Goal: Navigation & Orientation: Find specific page/section

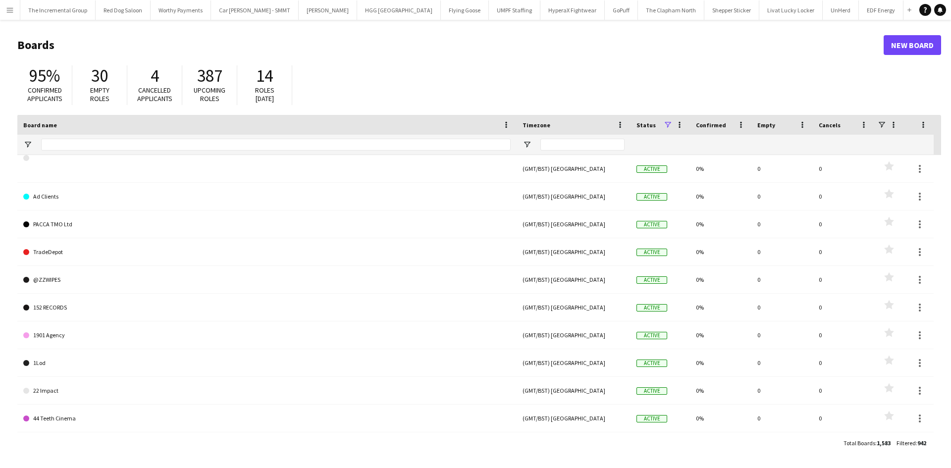
click at [7, 17] on button "Menu" at bounding box center [10, 10] width 20 height 20
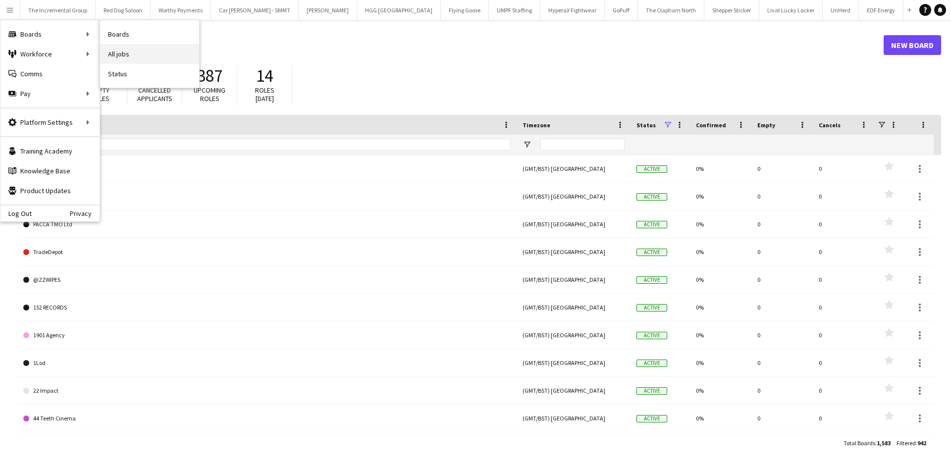
click at [135, 52] on link "All jobs" at bounding box center [149, 54] width 99 height 20
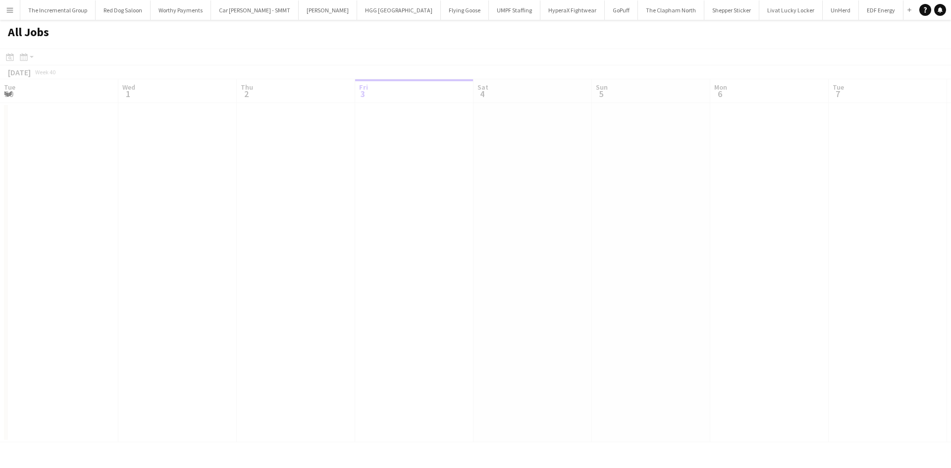
scroll to position [0, 237]
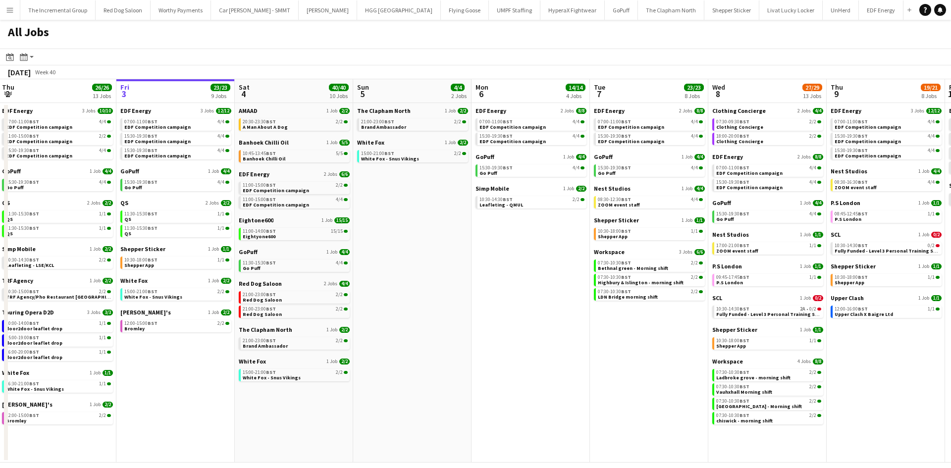
drag, startPoint x: 479, startPoint y: 330, endPoint x: 490, endPoint y: 333, distance: 11.3
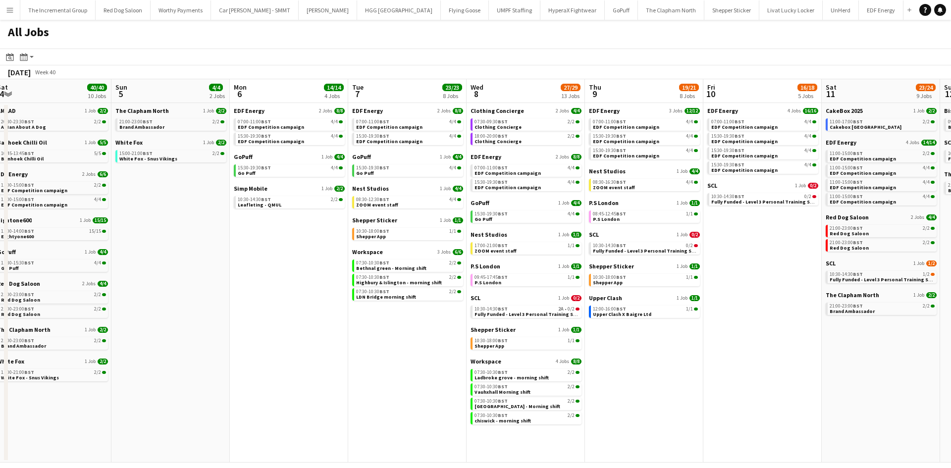
drag, startPoint x: 284, startPoint y: 265, endPoint x: 455, endPoint y: 262, distance: 171.0
click at [248, 262] on app-calendar-viewport "Wed 1 26/26 14 Jobs Thu 2 26/26 13 Jobs Fri 3 23/23 9 Jobs Sat 4 40/40 10 Jobs …" at bounding box center [475, 271] width 951 height 384
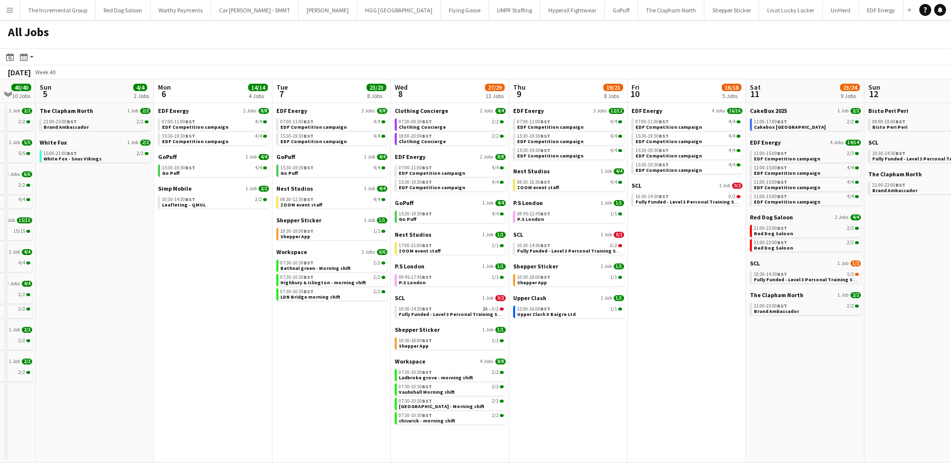
scroll to position [0, 307]
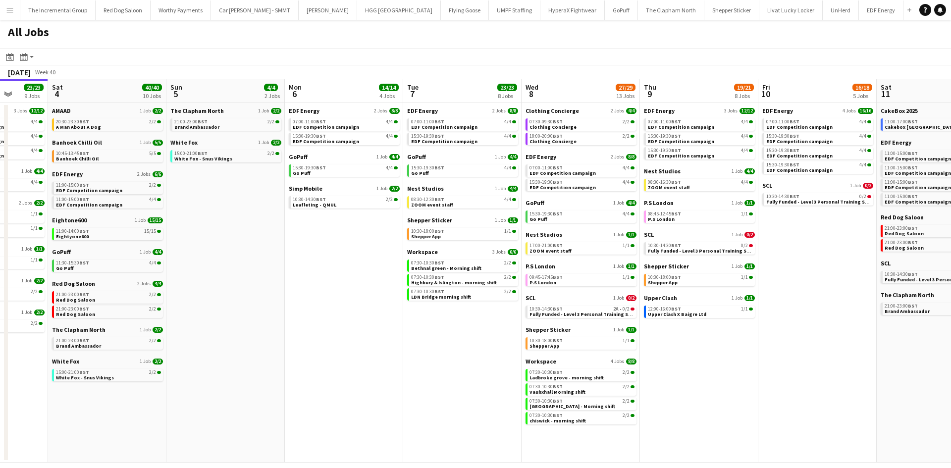
click at [193, 244] on app-all-jobs "All Jobs Date picker [DATE] [DATE] [DATE] M [DATE] T [DATE] W [DATE] T [DATE] F…" at bounding box center [475, 241] width 951 height 443
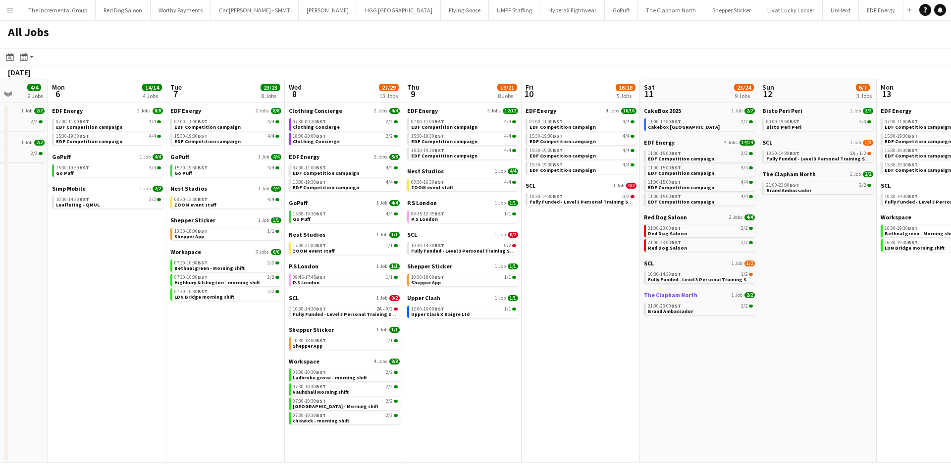
drag, startPoint x: 539, startPoint y: 331, endPoint x: 442, endPoint y: 295, distance: 103.5
click at [309, 315] on app-calendar-viewport "Fri 3 23/23 9 Jobs Sat 4 40/40 10 Jobs Sun 5 4/4 2 Jobs Mon 6 14/14 4 Jobs Tue …" at bounding box center [475, 271] width 951 height 384
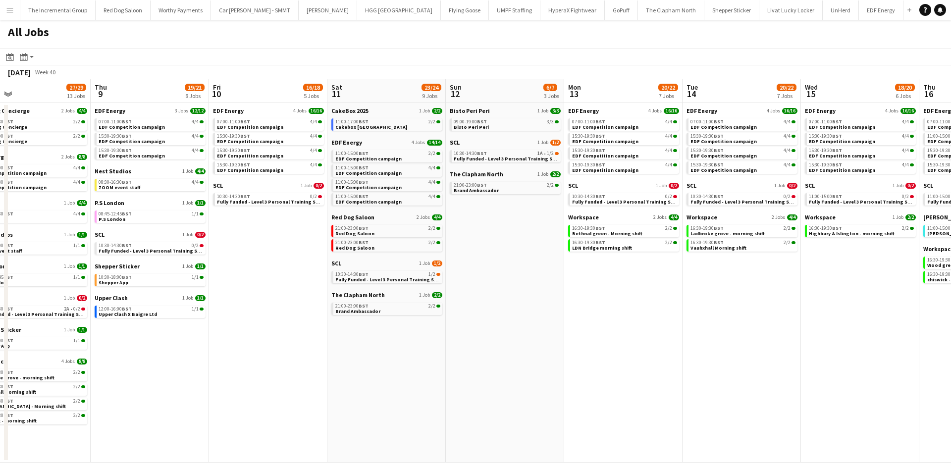
scroll to position [0, 332]
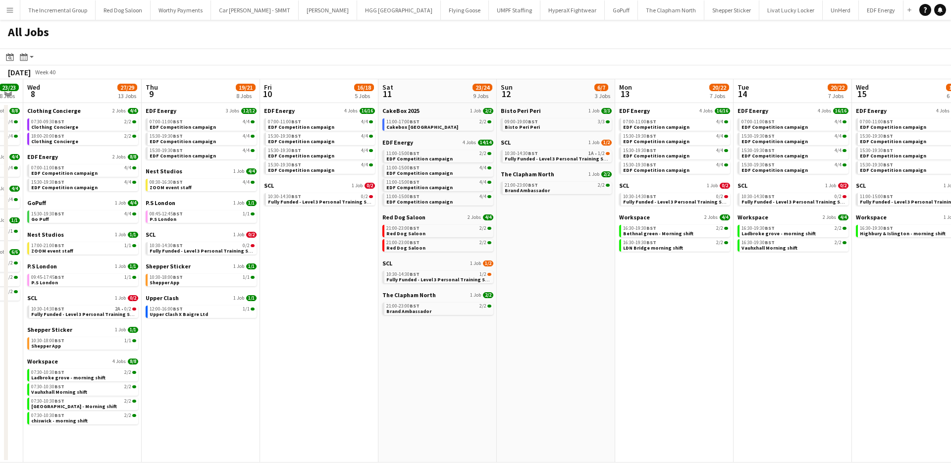
click at [490, 256] on app-all-jobs "All Jobs Date picker [DATE] [DATE] [DATE] M [DATE] T [DATE] W [DATE] T [DATE] F…" at bounding box center [475, 241] width 951 height 443
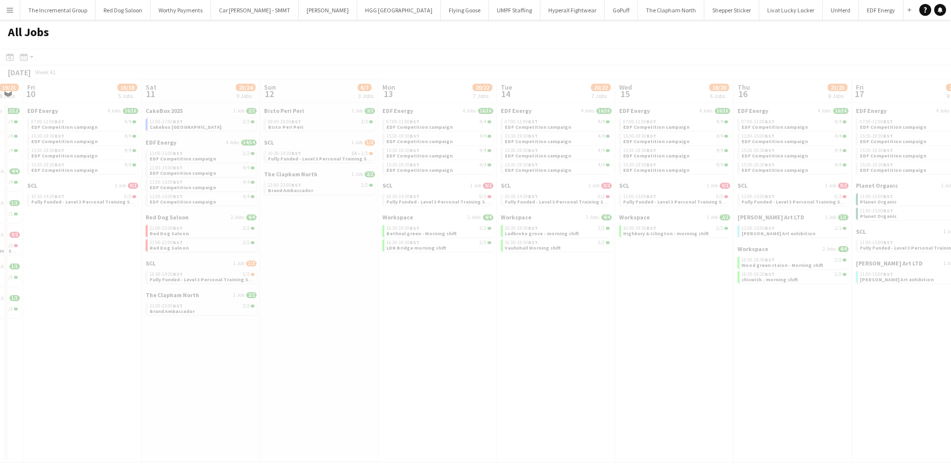
drag, startPoint x: 786, startPoint y: 238, endPoint x: 538, endPoint y: 240, distance: 248.3
click at [539, 240] on div at bounding box center [475, 270] width 951 height 443
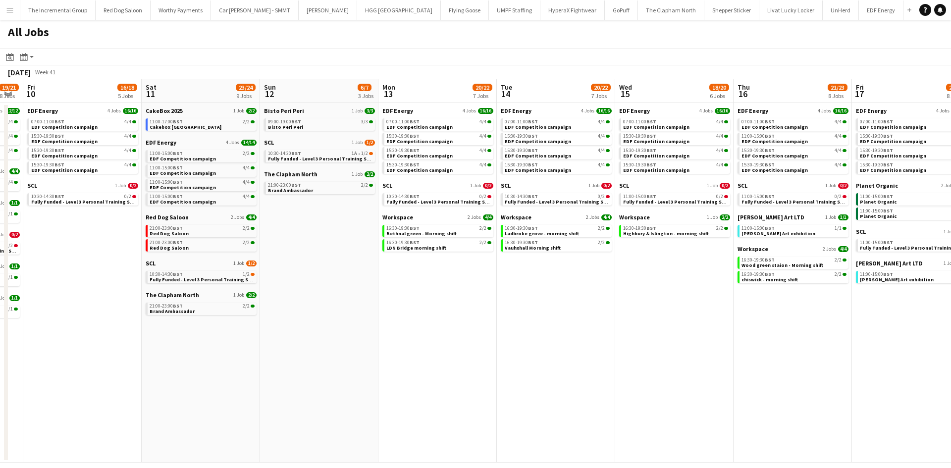
click at [441, 317] on app-calendar-viewport "Tue 7 23/23 8 Jobs Wed 8 27/29 13 Jobs Thu 9 19/21 8 Jobs Fri 10 16/18 5 Jobs S…" at bounding box center [475, 271] width 951 height 384
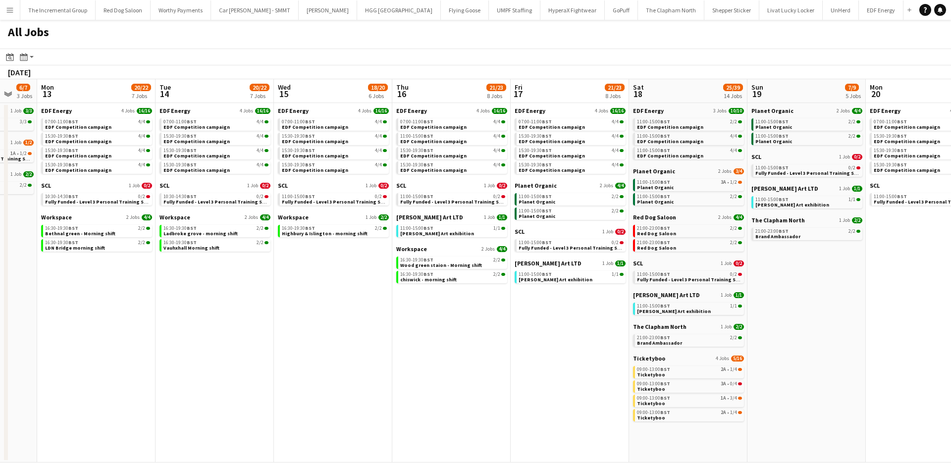
click at [551, 313] on app-all-jobs "All Jobs Date picker [DATE] [DATE] [DATE] M [DATE] T [DATE] W [DATE] T [DATE] F…" at bounding box center [475, 241] width 951 height 443
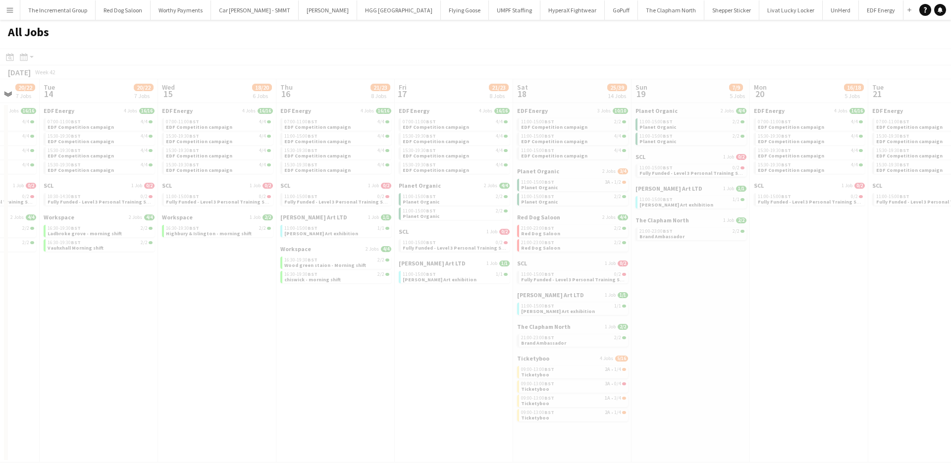
drag, startPoint x: 793, startPoint y: 303, endPoint x: 482, endPoint y: 294, distance: 311.3
click at [530, 298] on div at bounding box center [475, 270] width 951 height 443
drag, startPoint x: 833, startPoint y: 291, endPoint x: 589, endPoint y: 281, distance: 244.5
click at [604, 284] on div at bounding box center [475, 270] width 951 height 443
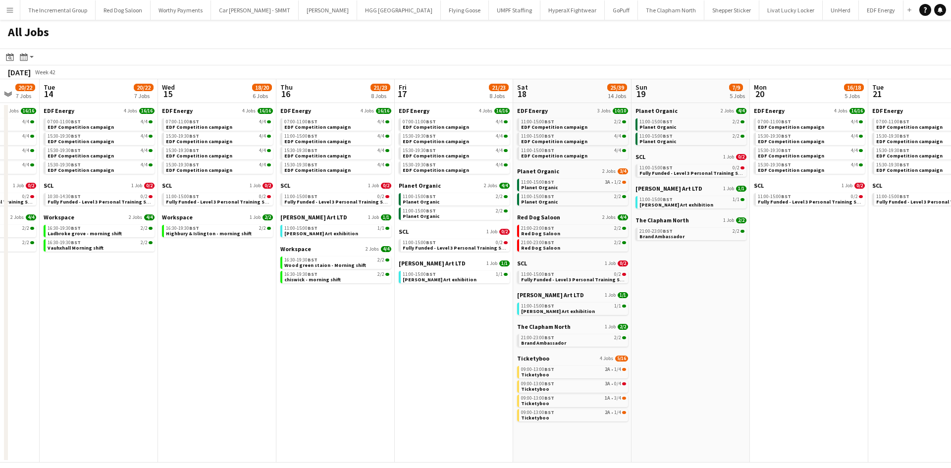
drag, startPoint x: 679, startPoint y: 290, endPoint x: 685, endPoint y: 275, distance: 16.7
click at [556, 276] on app-calendar-viewport "Sat 11 23/24 9 Jobs Sun 12 6/7 3 Jobs Mon 13 20/22 7 Jobs Tue 14 20/22 7 Jobs W…" at bounding box center [475, 271] width 951 height 384
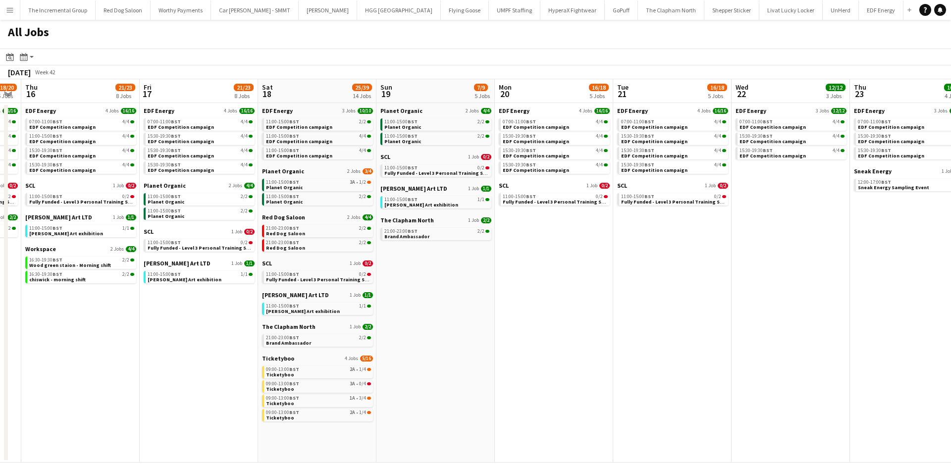
click at [490, 256] on app-all-jobs "All Jobs Date picker [DATE] [DATE] [DATE] M [DATE] T [DATE] W [DATE] T [DATE] F…" at bounding box center [475, 241] width 951 height 443
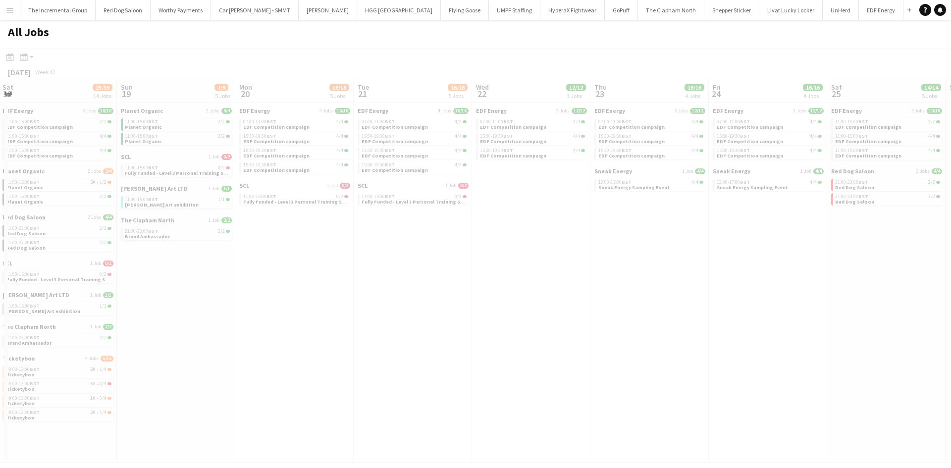
drag, startPoint x: 720, startPoint y: 261, endPoint x: 524, endPoint y: 251, distance: 196.0
click at [527, 252] on div at bounding box center [475, 270] width 951 height 443
click at [688, 270] on div at bounding box center [475, 270] width 951 height 443
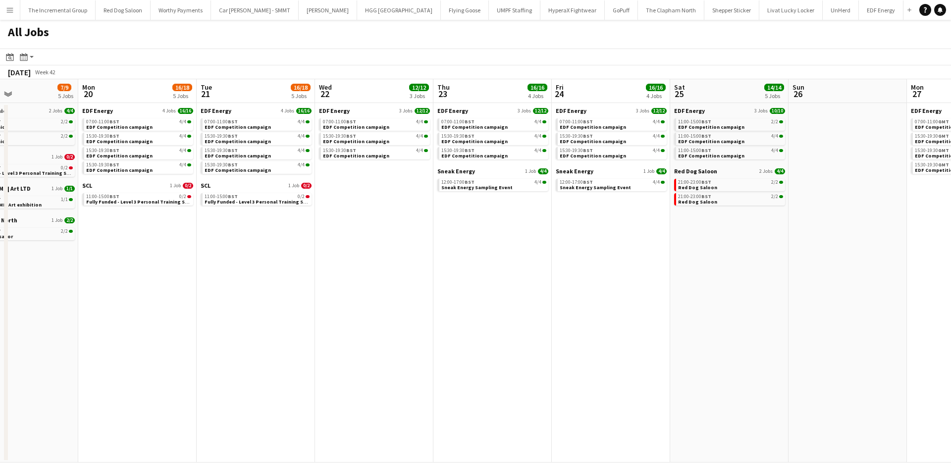
scroll to position [0, 442]
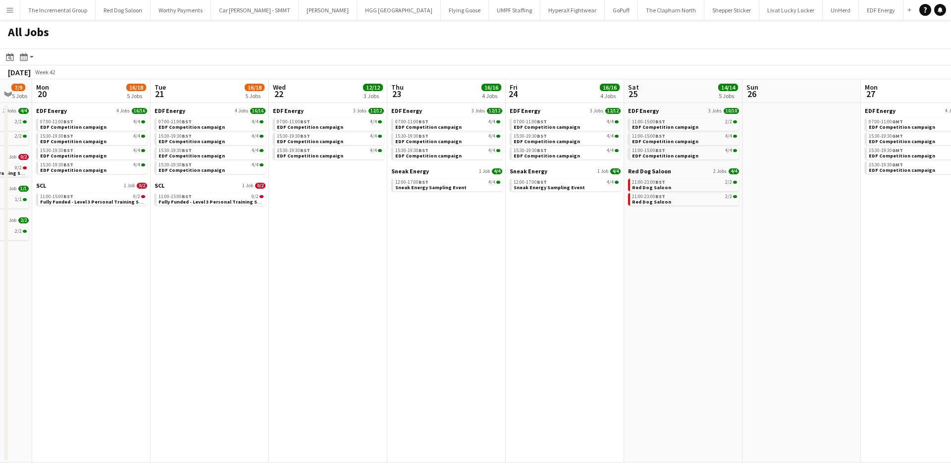
drag, startPoint x: 718, startPoint y: 270, endPoint x: 516, endPoint y: 250, distance: 202.6
click at [514, 257] on app-calendar-viewport "Thu 16 21/23 8 Jobs Fri 17 21/23 8 Jobs Sat 18 25/39 14 Jobs Sun 19 7/9 5 Jobs …" at bounding box center [475, 271] width 951 height 384
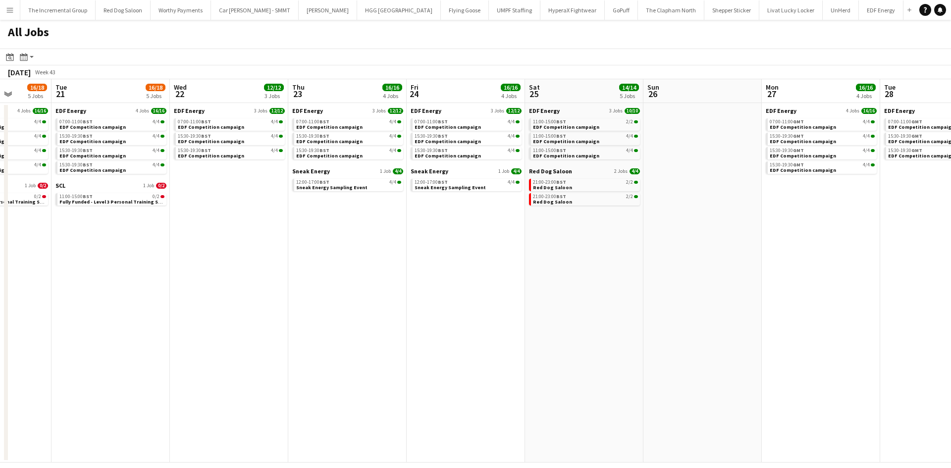
scroll to position [0, 333]
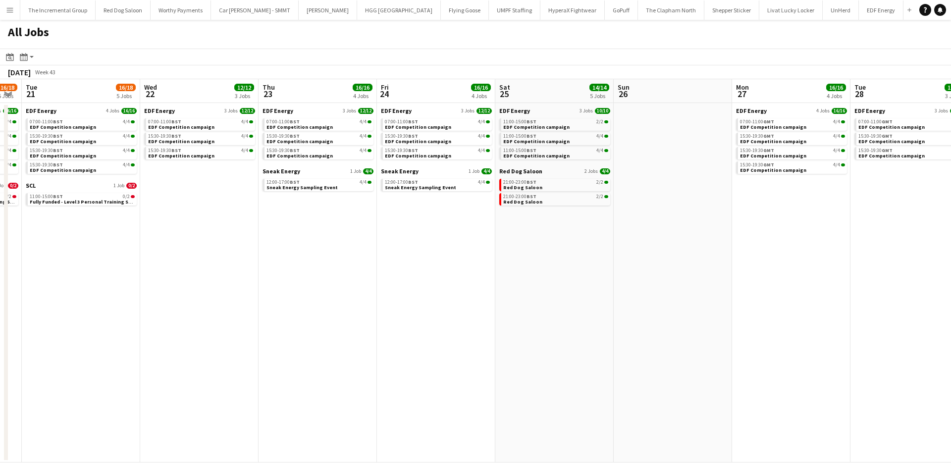
drag, startPoint x: 637, startPoint y: 255, endPoint x: 508, endPoint y: 262, distance: 129.1
click at [508, 262] on app-calendar-viewport "Sat 18 25/39 14 Jobs Sun 19 7/9 5 Jobs Mon 20 16/18 5 Jobs Tue 21 16/18 5 Jobs …" at bounding box center [475, 271] width 951 height 384
click at [568, 125] on link "11:00-15:00 BST 2/2 EDF Competition campaign" at bounding box center [555, 123] width 105 height 11
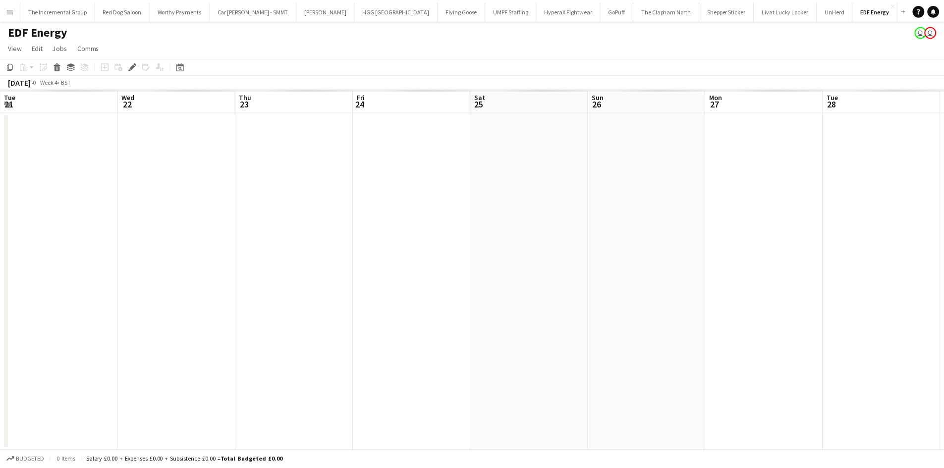
scroll to position [0, 341]
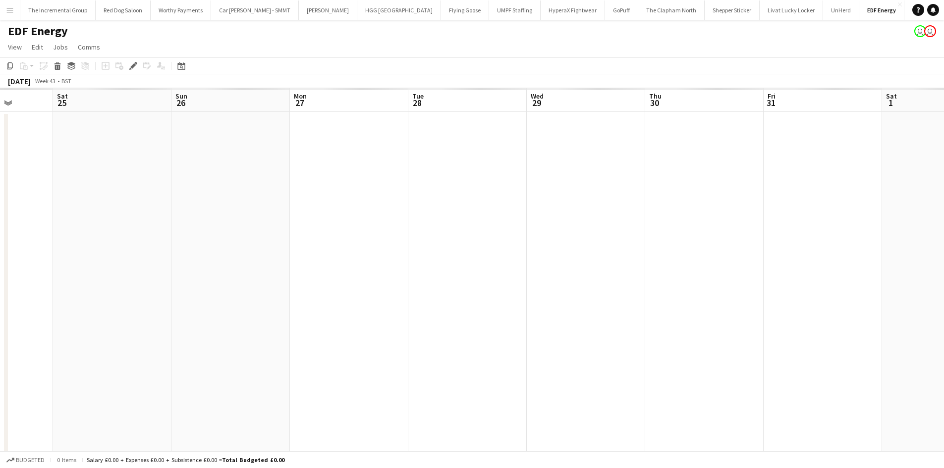
drag, startPoint x: 191, startPoint y: 231, endPoint x: 468, endPoint y: 231, distance: 277.0
click at [281, 231] on app-calendar-viewport "Tue 21 Wed 22 Thu 23 Fri 24 Sat 25 Sun 26 Mon 27 Tue 28 Wed 29 Thu 30 Fri 31 Sa…" at bounding box center [472, 398] width 944 height 621
drag, startPoint x: 196, startPoint y: 231, endPoint x: 77, endPoint y: 232, distance: 118.9
click at [77, 232] on app-calendar-viewport "Tue 21 Wed 22 Thu 23 Fri 24 Sat 25 Sun 26 Mon 27 Tue 28 Wed 29 Thu 30 Fri 31 Sa…" at bounding box center [472, 398] width 944 height 621
drag, startPoint x: 507, startPoint y: 238, endPoint x: 340, endPoint y: 238, distance: 167.0
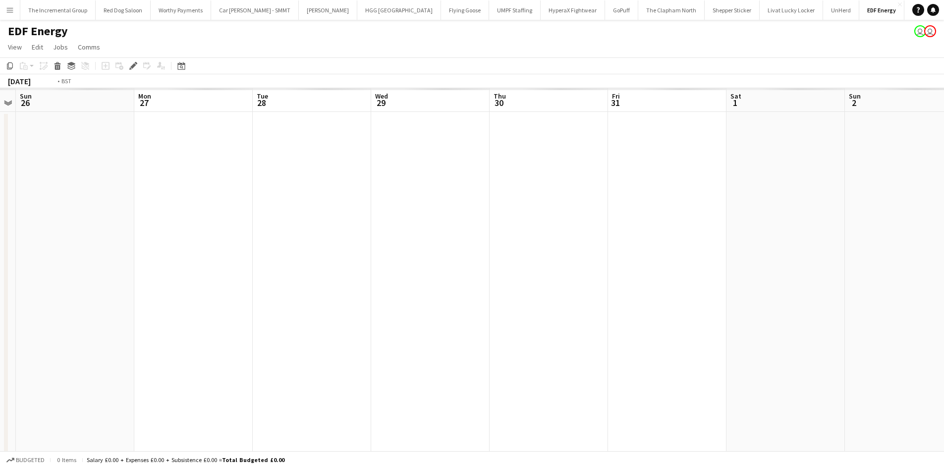
click at [340, 238] on app-calendar-viewport "Thu 23 Fri 24 Sat 25 Sun 26 Mon 27 Tue 28 Wed 29 Thu 30 Fri 31 Sat 1 Sun 2 Mon …" at bounding box center [472, 398] width 944 height 621
drag, startPoint x: 427, startPoint y: 237, endPoint x: 505, endPoint y: 247, distance: 78.9
click at [681, 237] on app-calendar-viewport "Sat 25 Sun 26 Mon 27 Tue 28 Wed 29 Thu 30 Fri 31 Sat 1 Sun 2 Mon 3 Tue 4 Wed 5 …" at bounding box center [472, 398] width 944 height 621
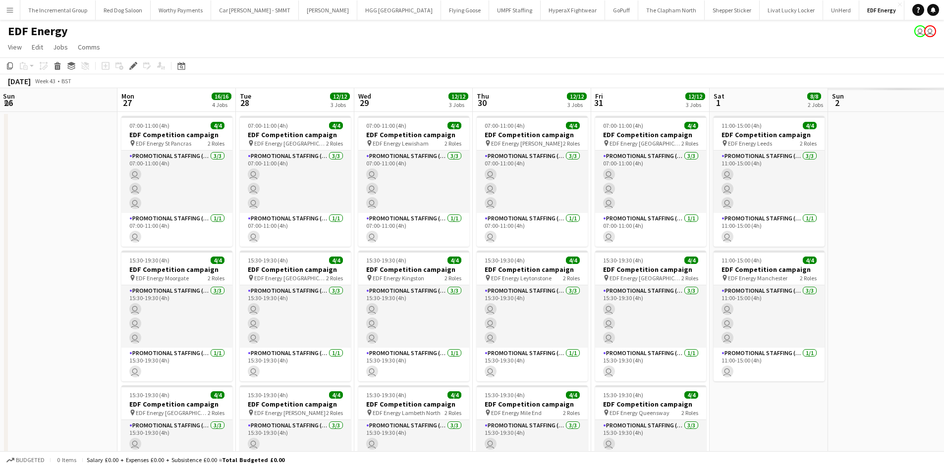
click at [646, 246] on app-calendar-viewport "Thu 23 12/12 3 Jobs Fri 24 12/12 3 Jobs Sat 25 10/10 3 Jobs Sun 26 Mon 27 16/16…" at bounding box center [472, 398] width 944 height 621
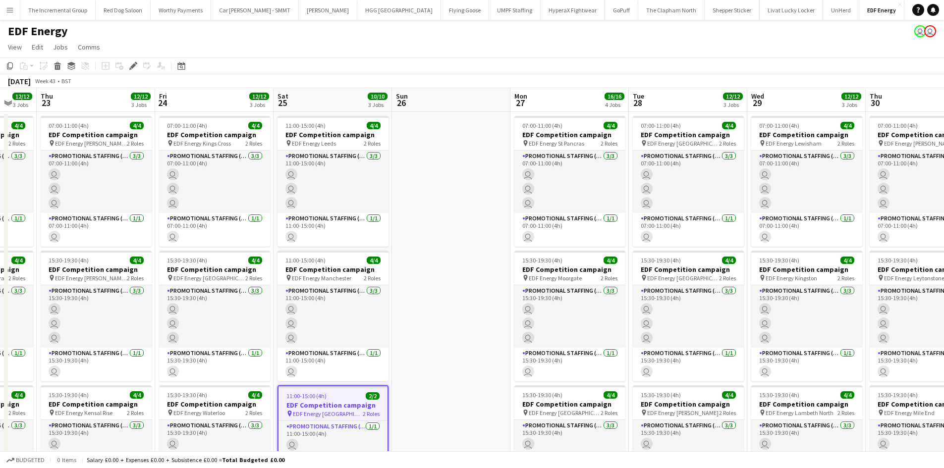
click at [487, 251] on app-calendar-viewport "Tue 21 16/16 4 Jobs Wed 22 12/12 3 Jobs Thu 23 12/12 3 Jobs Fri 24 12/12 3 Jobs…" at bounding box center [472, 398] width 944 height 621
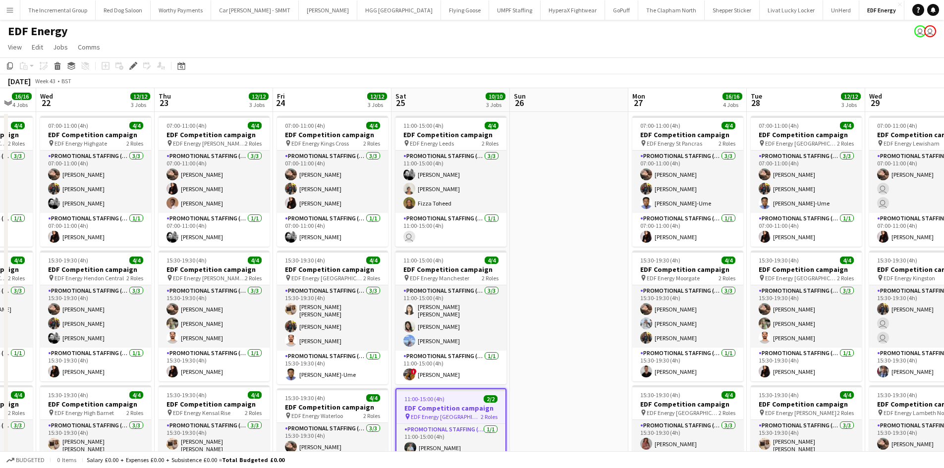
scroll to position [0, 261]
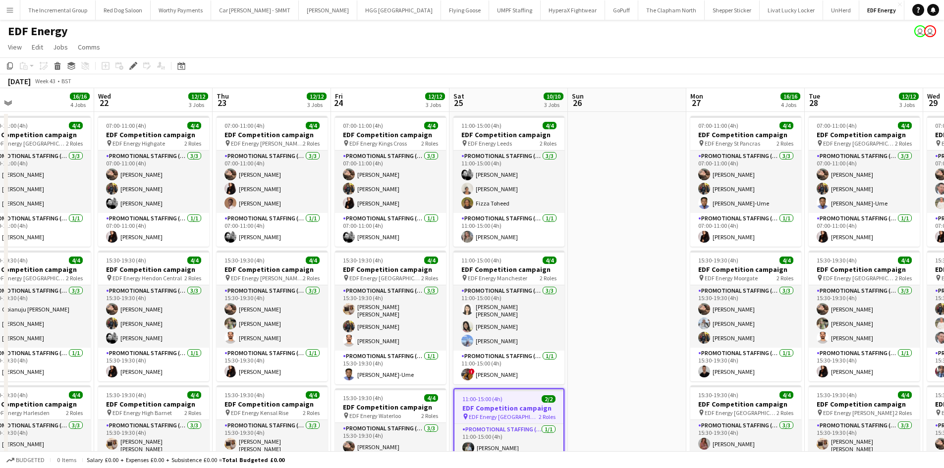
drag, startPoint x: 487, startPoint y: 251, endPoint x: 633, endPoint y: 242, distance: 146.4
click at [633, 242] on app-calendar-viewport "Sun 19 Mon 20 16/16 4 Jobs Tue 21 16/16 4 Jobs Wed 22 12/12 3 Jobs Thu 23 12/12…" at bounding box center [472, 398] width 944 height 621
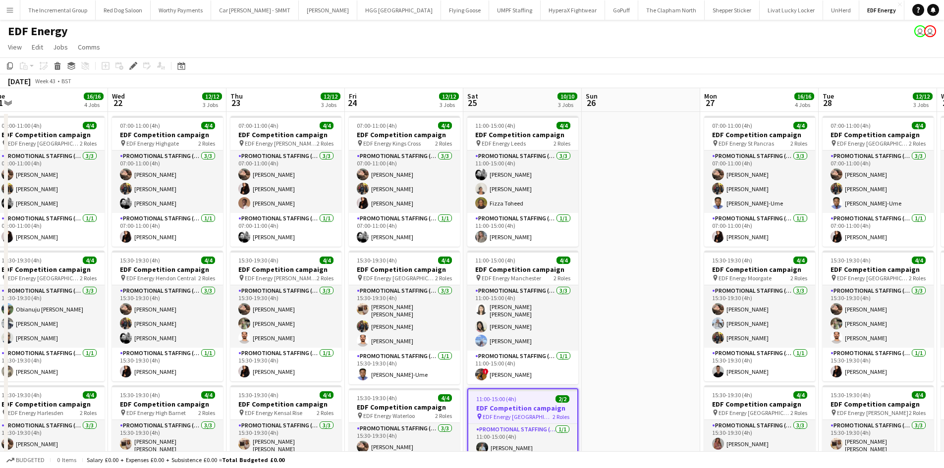
scroll to position [0, 247]
drag, startPoint x: 612, startPoint y: 190, endPoint x: 627, endPoint y: 190, distance: 14.4
click at [627, 190] on app-calendar-viewport "Sun 19 Mon 20 16/16 4 Jobs Tue 21 16/16 4 Jobs Wed 22 12/12 3 Jobs Thu 23 12/12…" at bounding box center [472, 398] width 944 height 621
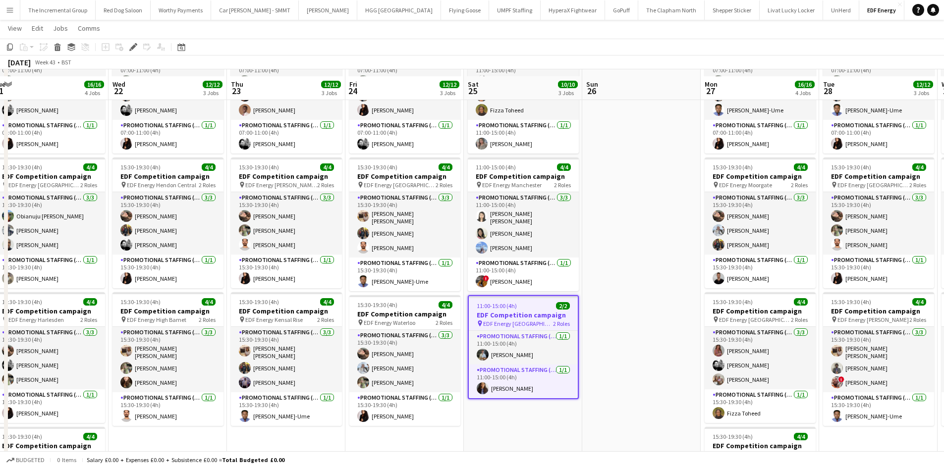
scroll to position [99, 0]
